Goal: Find contact information: Find contact information

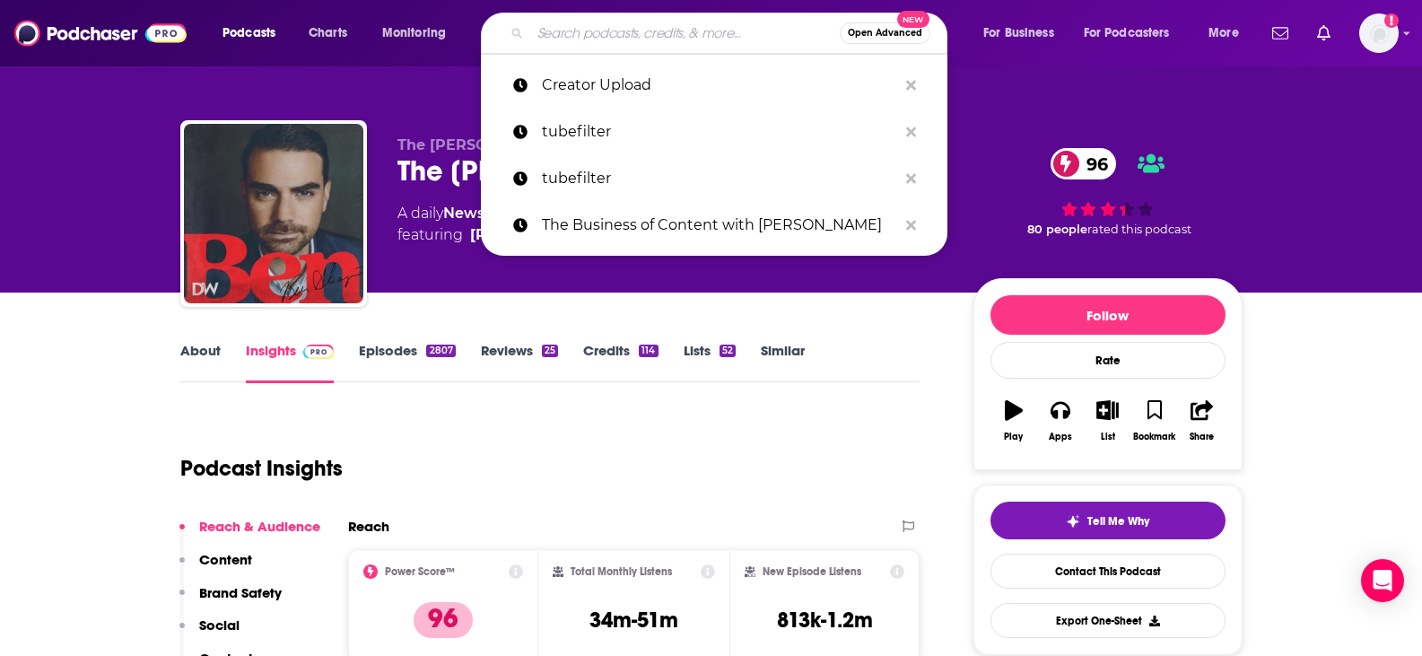
click at [621, 39] on input "Search podcasts, credits, & more..." at bounding box center [684, 33] width 309 height 29
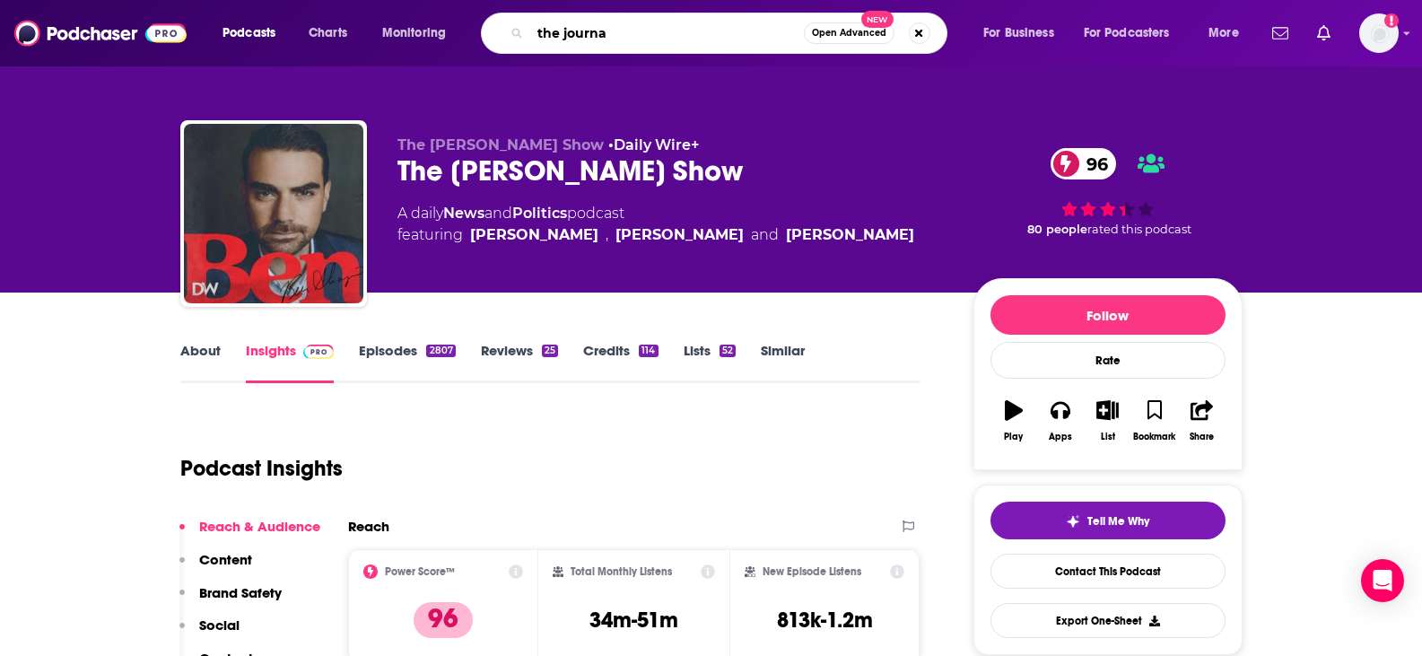
type input "the journal"
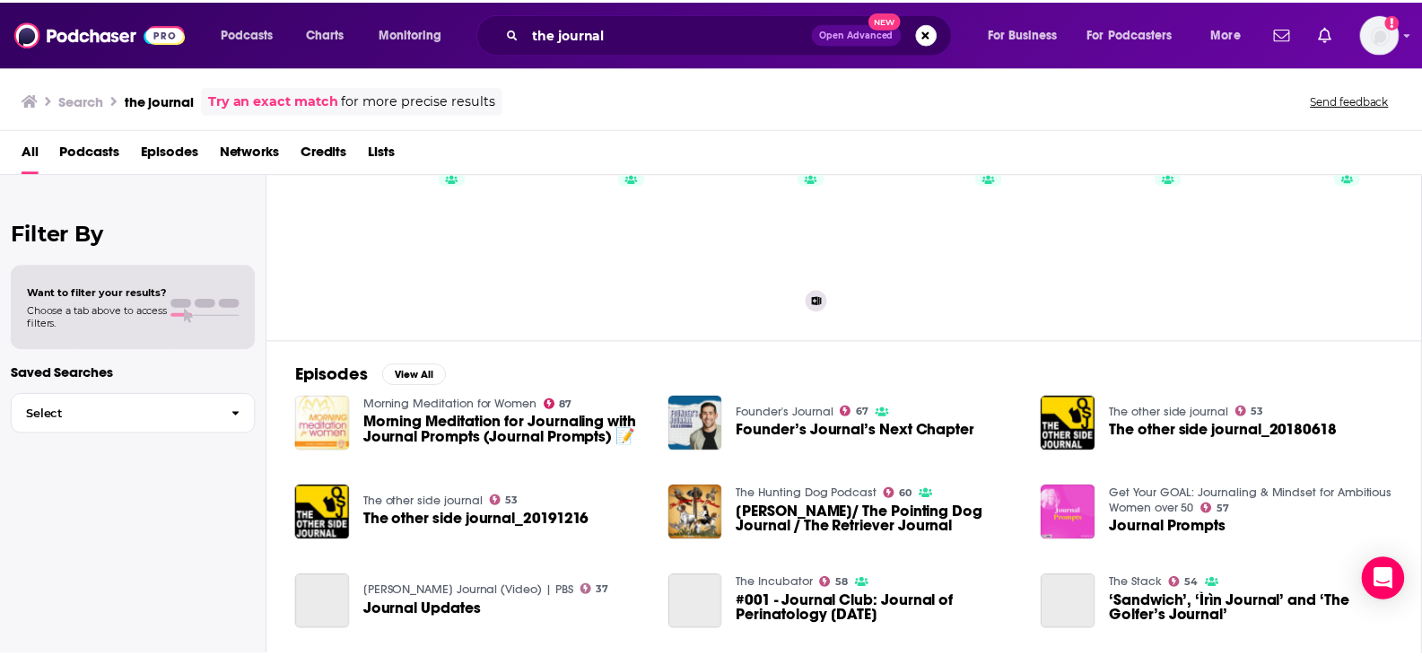
scroll to position [358, 0]
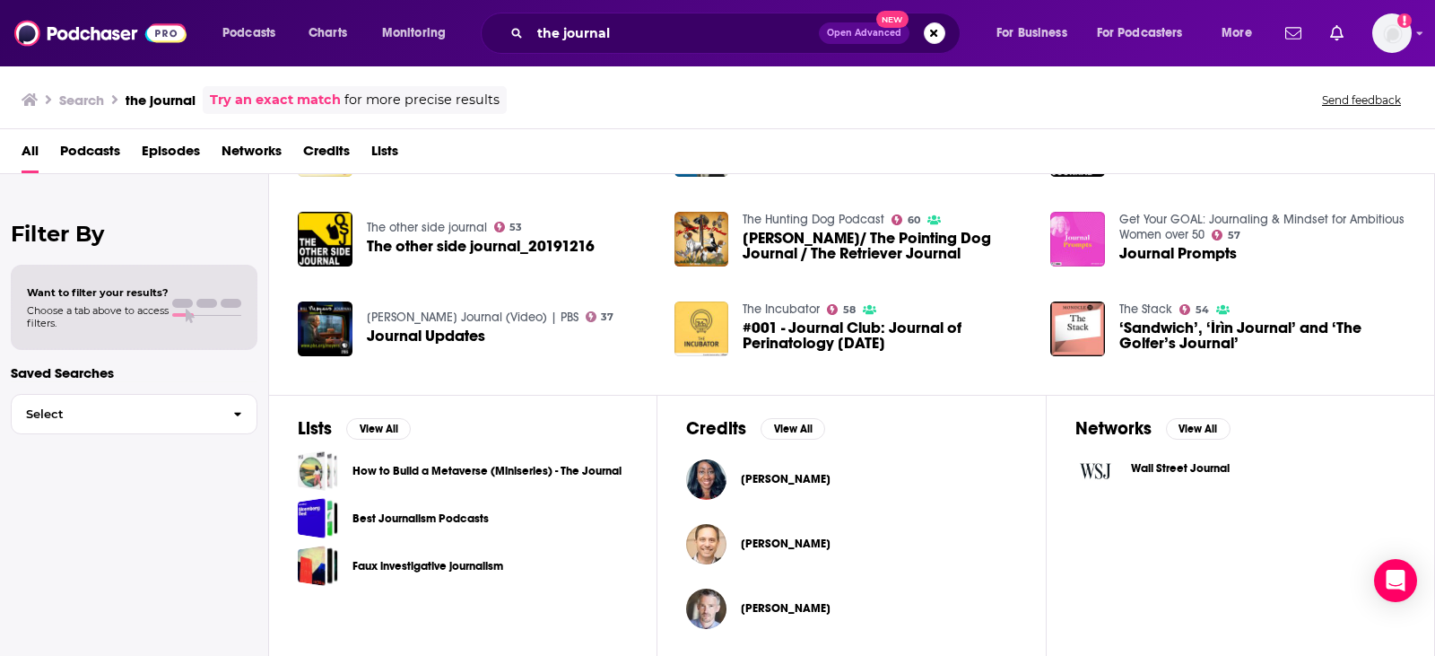
click at [1169, 465] on span "Wall Street Journal" at bounding box center [1180, 468] width 99 height 14
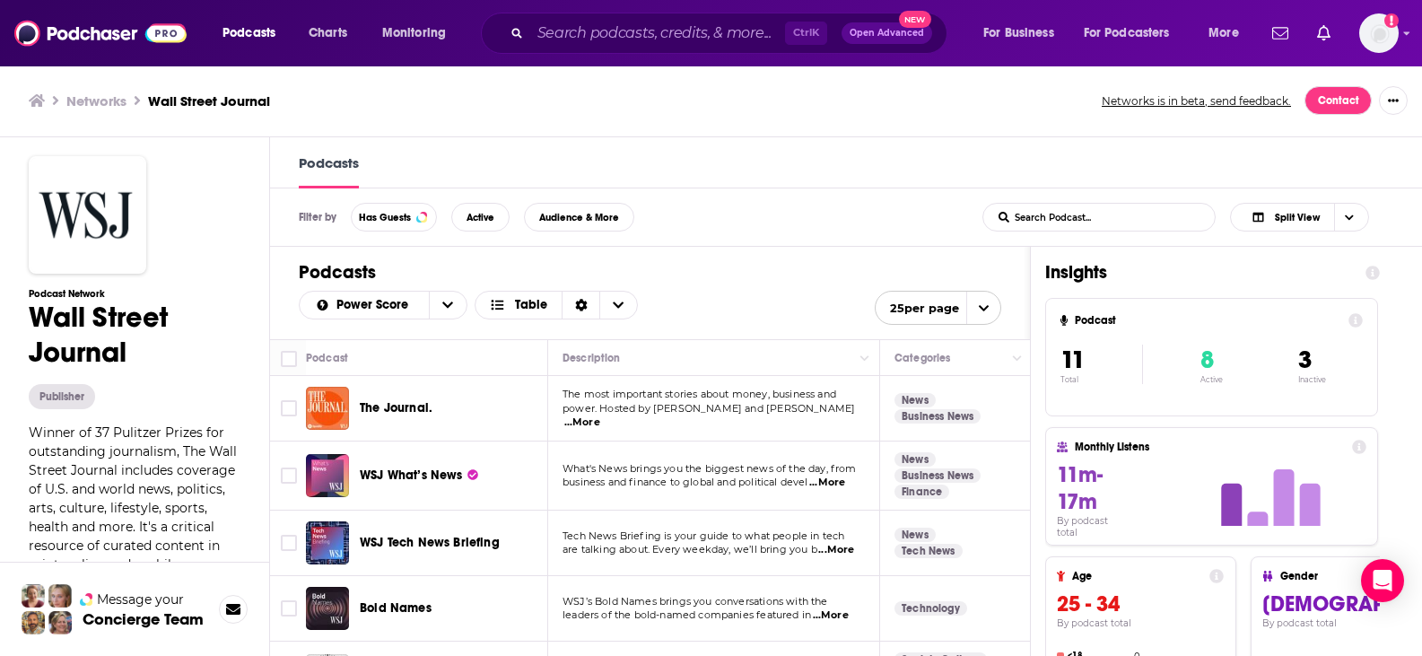
click at [405, 403] on span "The Journal." at bounding box center [396, 407] width 73 height 15
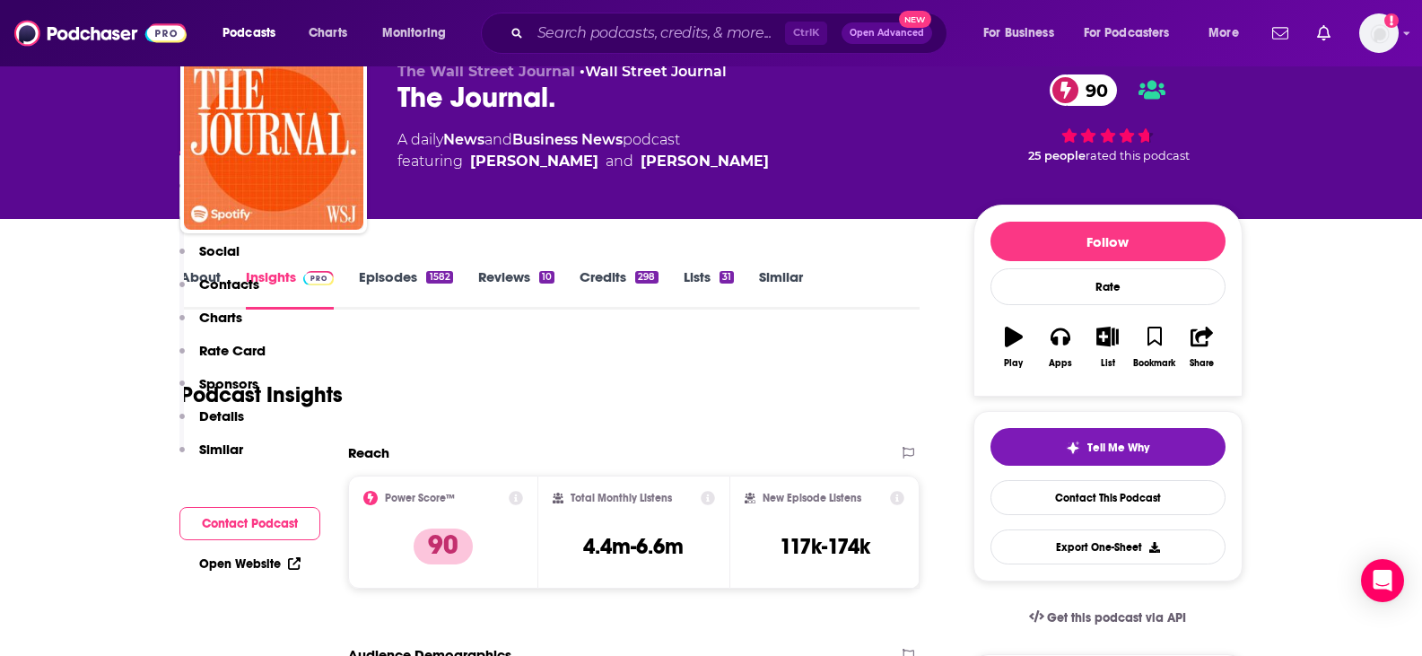
scroll to position [359, 0]
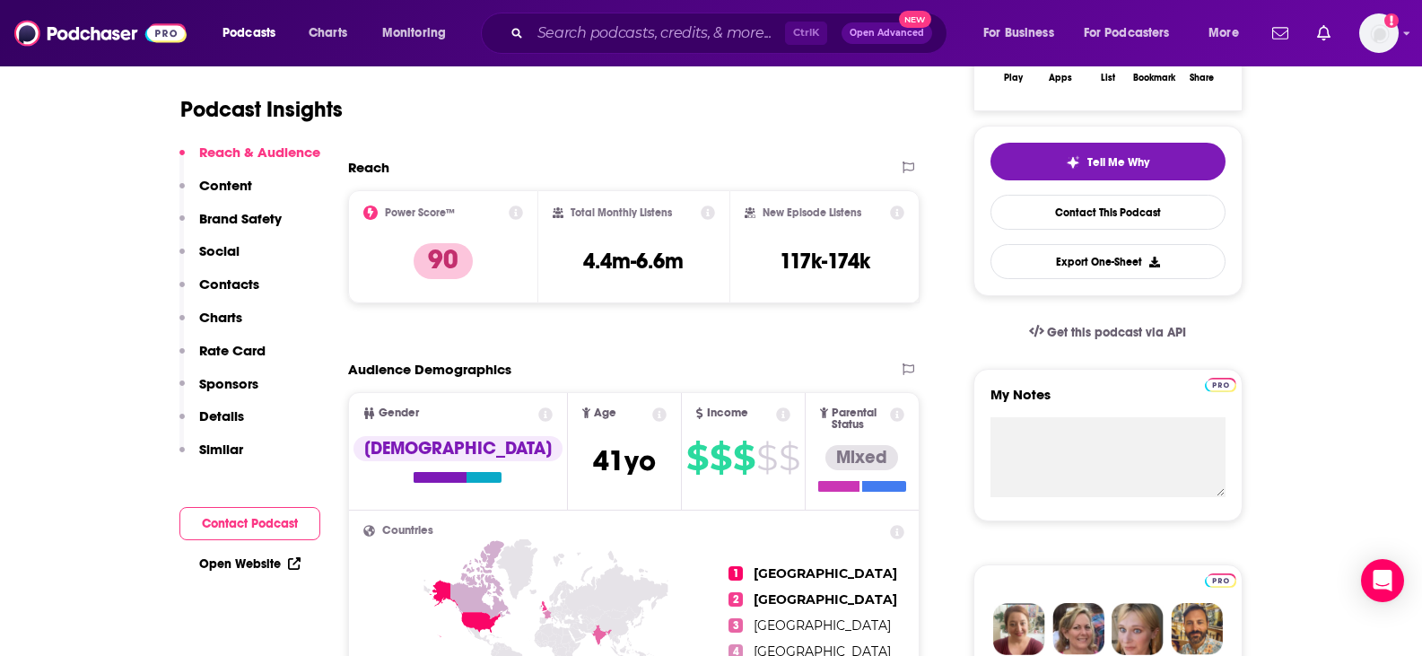
click at [235, 286] on p "Contacts" at bounding box center [229, 283] width 60 height 17
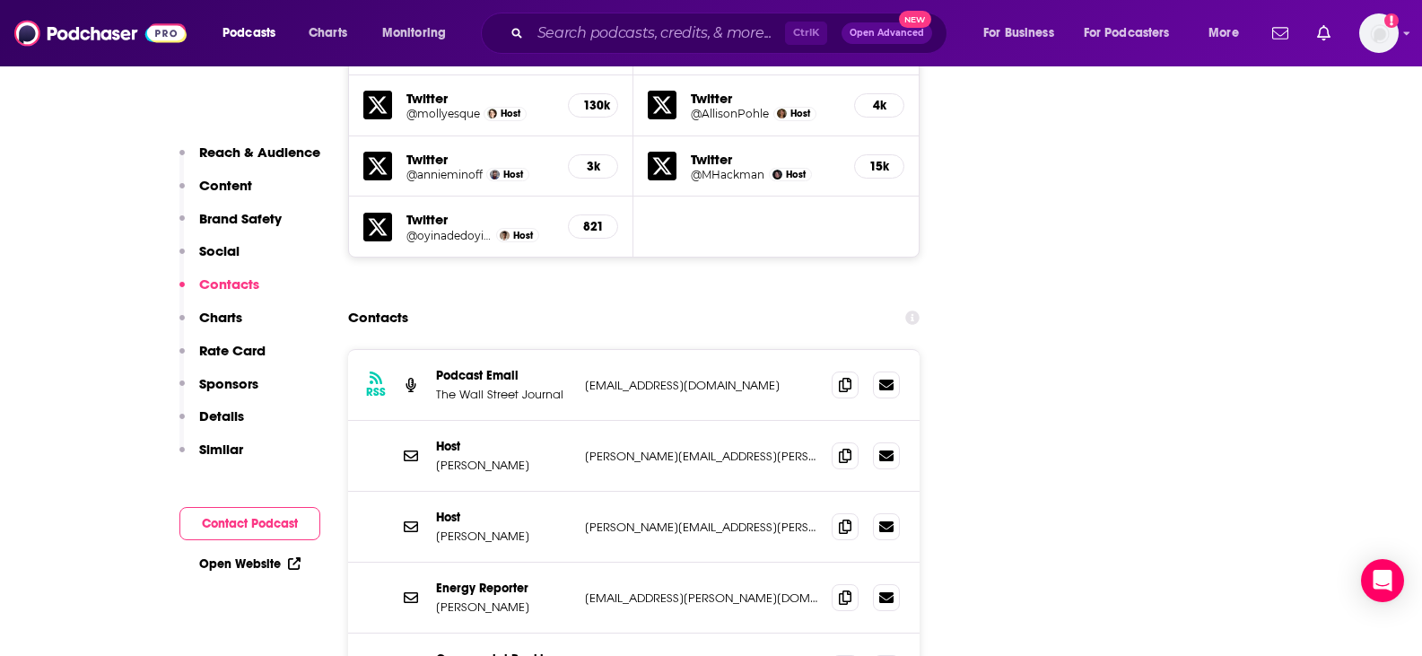
scroll to position [2440, 0]
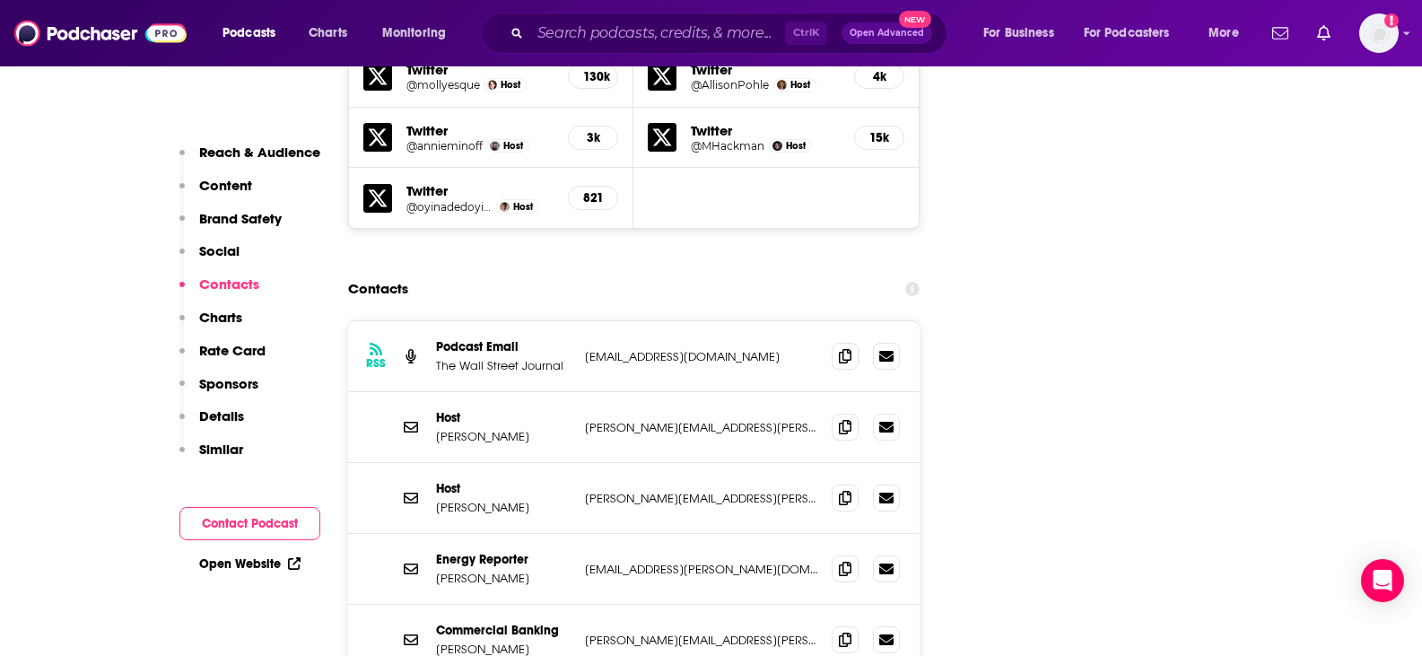
click at [726, 595] on div "RSS Podcast Email The Wall Street Journal [EMAIL_ADDRESS][DOMAIN_NAME] [EMAIL_A…" at bounding box center [634, 554] width 572 height 468
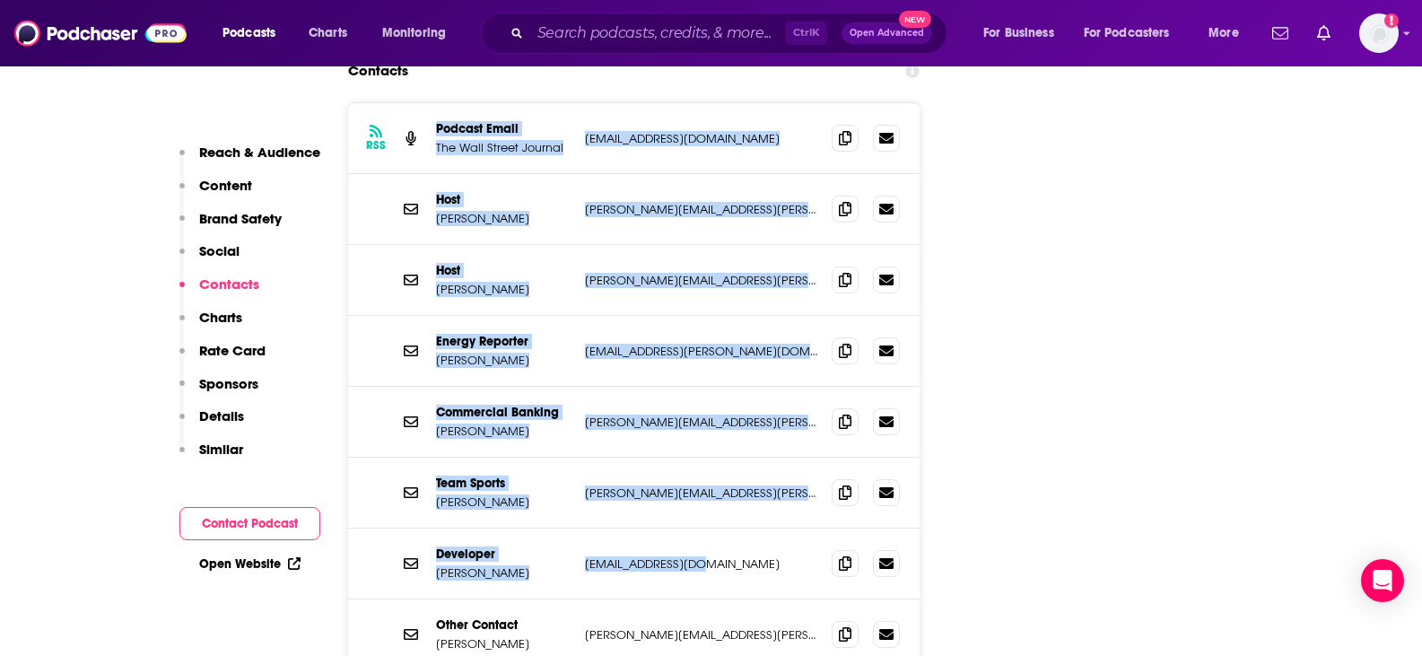
scroll to position [2798, 0]
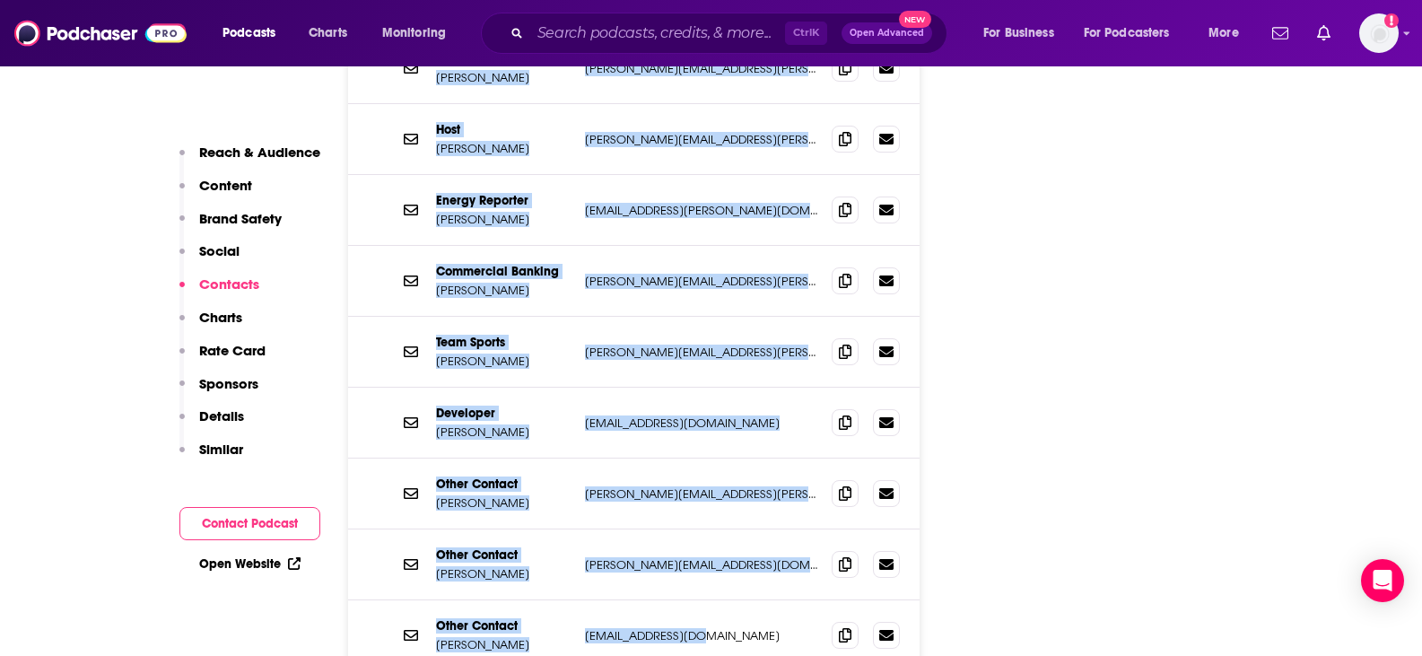
drag, startPoint x: 436, startPoint y: 138, endPoint x: 774, endPoint y: 531, distance: 518.3
click at [774, 531] on div "RSS Podcast Email The Wall Street Journal [EMAIL_ADDRESS][DOMAIN_NAME] [EMAIL_A…" at bounding box center [634, 316] width 572 height 708
copy div "Podcast Email The Wall Street Journal [EMAIL_ADDRESS][DOMAIN_NAME] [EMAIL_ADDRE…"
click at [461, 529] on div "Other Contact [PERSON_NAME] [PERSON_NAME][EMAIL_ADDRESS][DOMAIN_NAME] [DOMAIN_N…" at bounding box center [634, 564] width 572 height 71
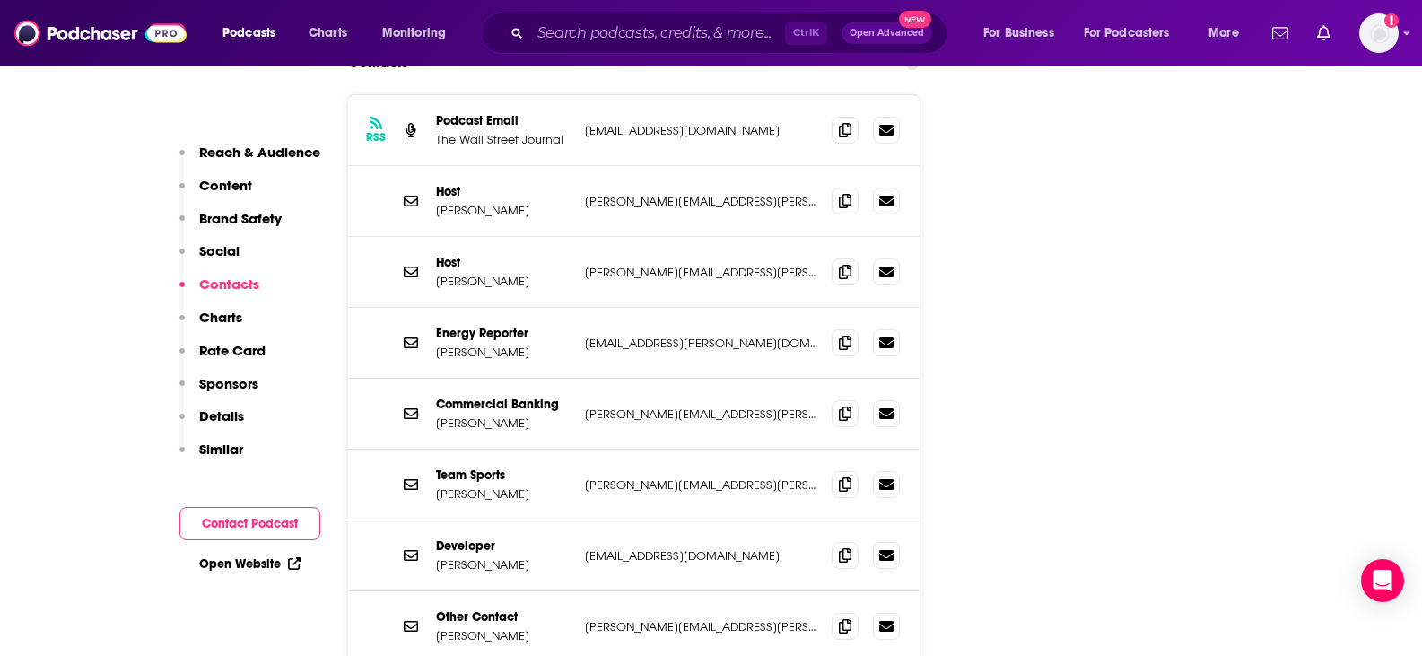
scroll to position [2709, 0]
